Goal: Transaction & Acquisition: Purchase product/service

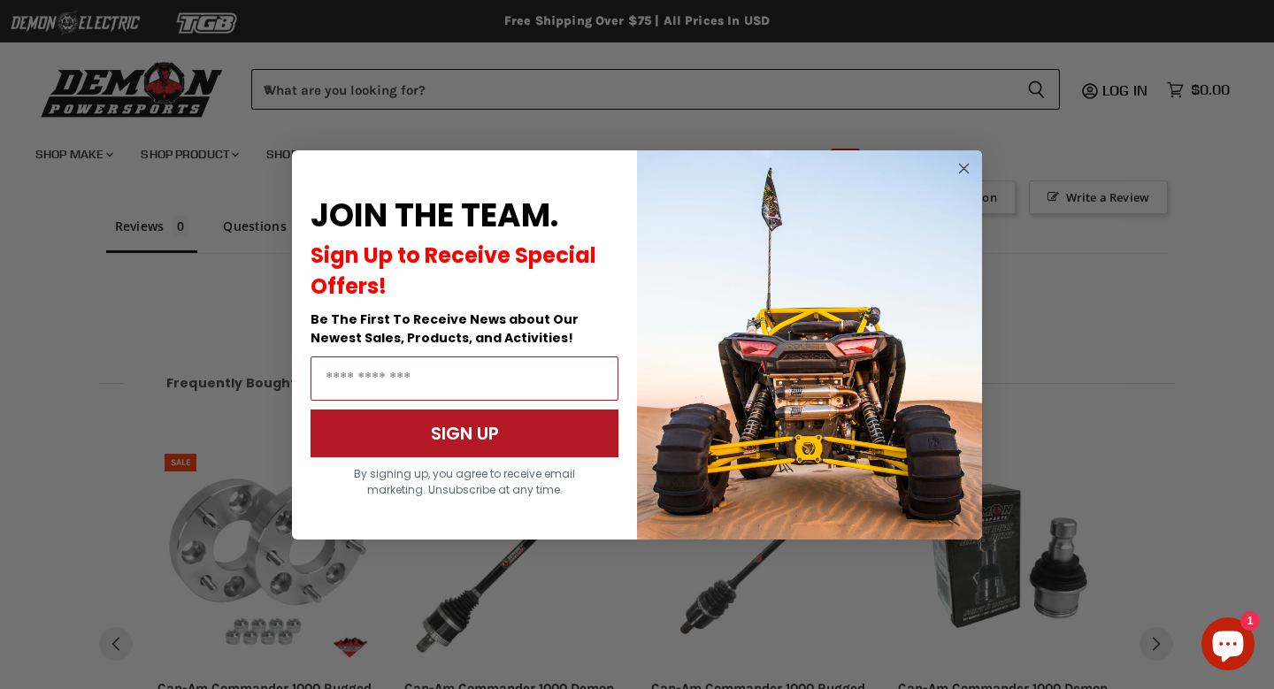
scroll to position [1306, 0]
